Goal: Information Seeking & Learning: Learn about a topic

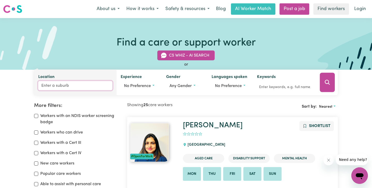
click at [48, 83] on input "Location" at bounding box center [75, 85] width 74 height 9
type input "tah"
type input "[PERSON_NAME], 3301"
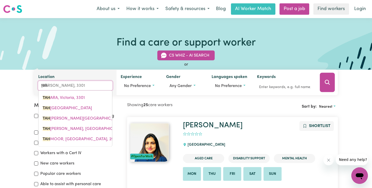
type input "tahm"
type input "tahmOOR, [GEOGRAPHIC_DATA], 2573"
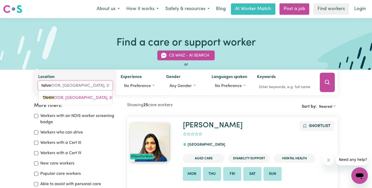
type input "tahmo"
type input "tahmoOR, [GEOGRAPHIC_DATA], 2573"
type input "tahmoo"
type input "tahmooR, [GEOGRAPHIC_DATA], 2573"
type input "tahmoor"
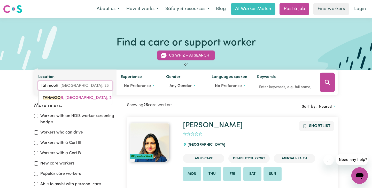
type input "tahmoor, [GEOGRAPHIC_DATA], 2573"
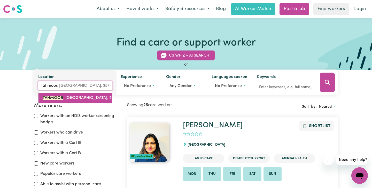
click at [68, 97] on span "TAHMOOR , [GEOGRAPHIC_DATA], 2573" at bounding box center [80, 98] width 75 height 4
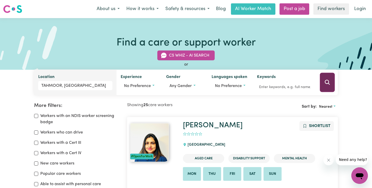
click at [328, 83] on icon "Search" at bounding box center [326, 82] width 5 height 5
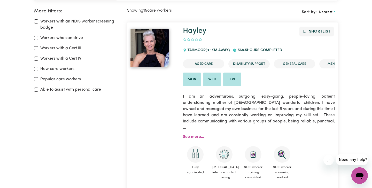
scroll to position [94, 0]
click at [194, 139] on link "See more..." at bounding box center [193, 137] width 21 height 4
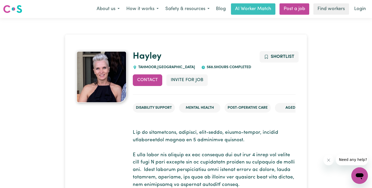
scroll to position [7, 0]
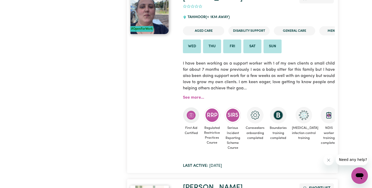
scroll to position [317, 0]
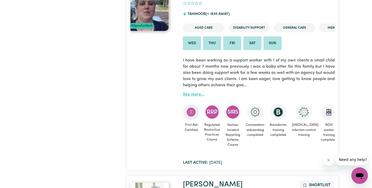
click at [196, 97] on link "See more..." at bounding box center [193, 94] width 21 height 4
